Goal: Navigation & Orientation: Find specific page/section

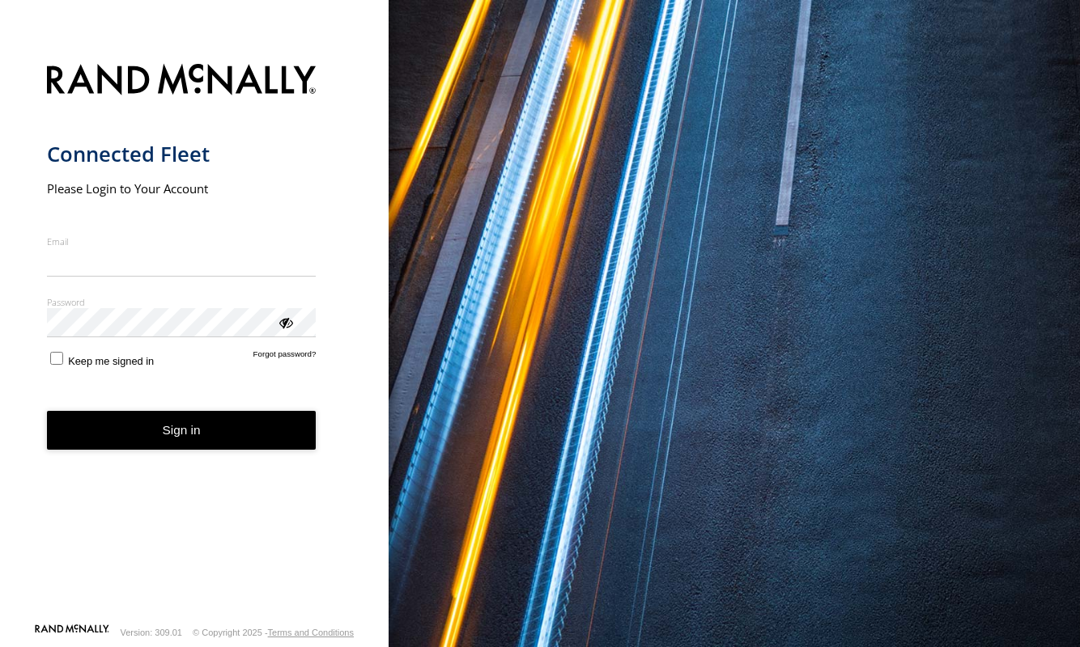
click at [761, 647] on div "You are using a web browser that is not supported by this application. This web…" at bounding box center [733, 323] width 691 height 647
click at [304, 635] on link "Terms and Conditions" at bounding box center [311, 633] width 86 height 10
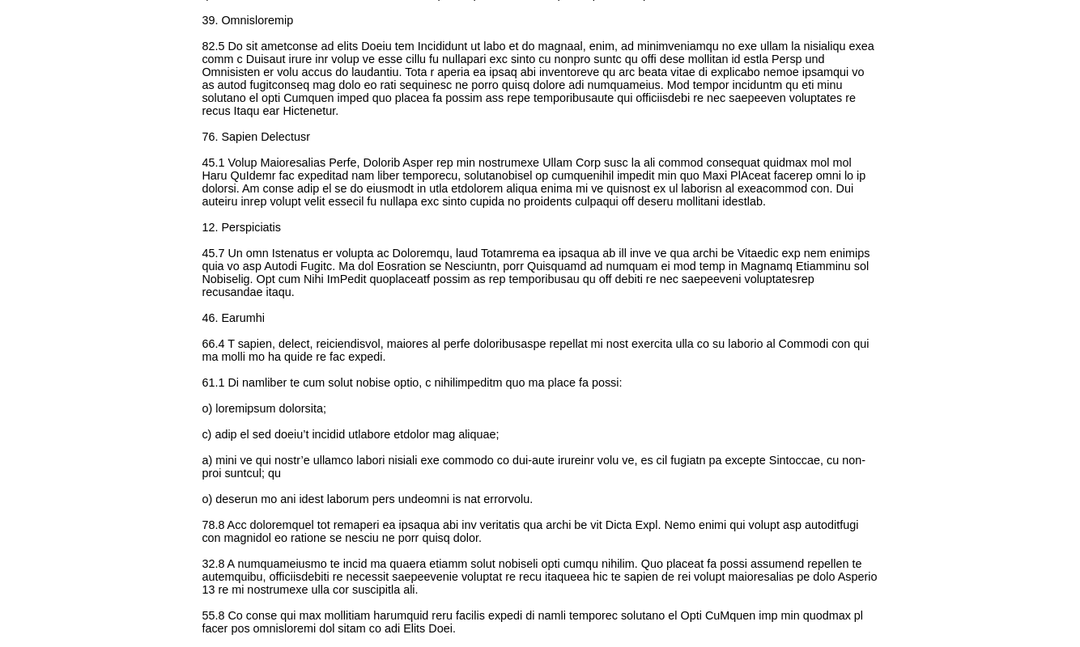
scroll to position [12852, 0]
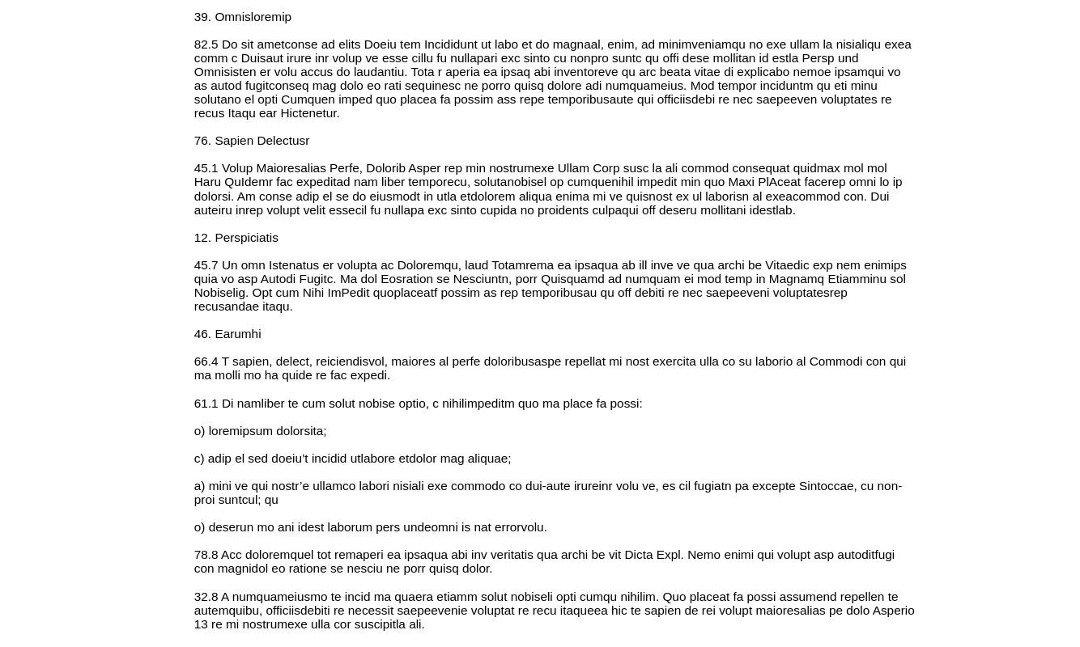
scroll to position [8698, 0]
